Goal: Register for event/course

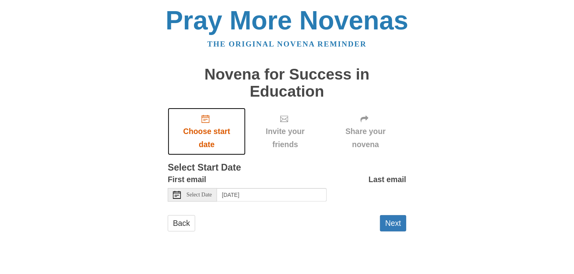
click at [207, 119] on use "Choose start date" at bounding box center [206, 119] width 8 height 8
click at [206, 122] on icon "Choose start date" at bounding box center [206, 119] width 8 height 8
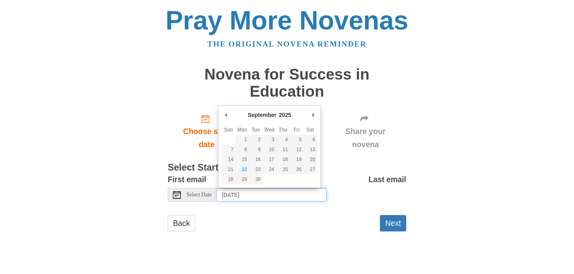
click at [237, 193] on input "[DATE]" at bounding box center [272, 195] width 110 height 14
type input "Tuesday, September 23rd"
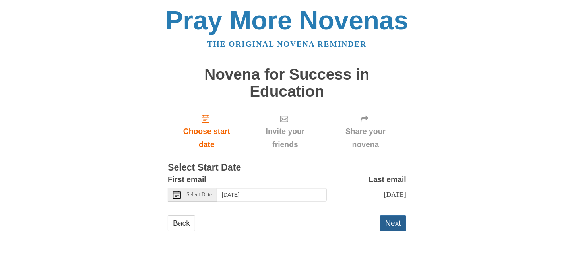
click at [392, 225] on button "Next" at bounding box center [393, 223] width 26 height 16
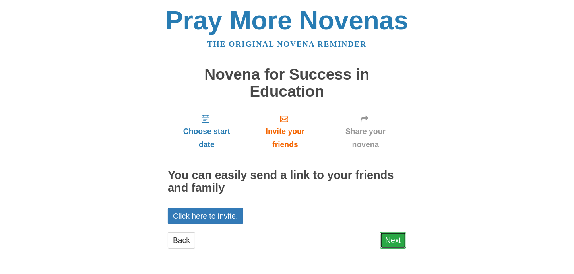
click at [394, 242] on link "Next" at bounding box center [393, 240] width 26 height 16
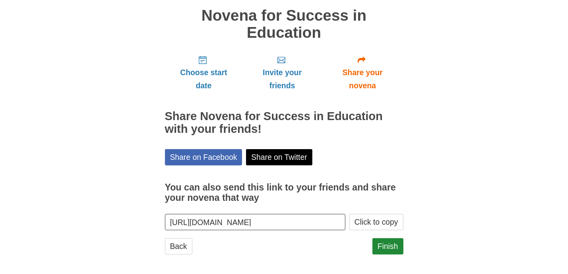
scroll to position [61, 0]
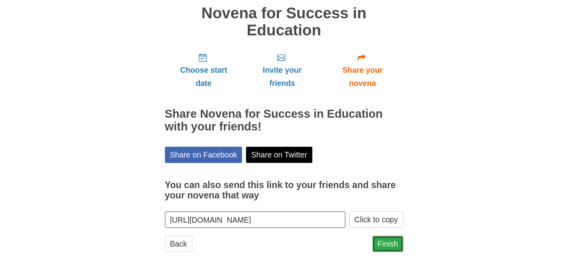
click at [387, 246] on link "Finish" at bounding box center [388, 244] width 31 height 16
